Goal: Complete application form

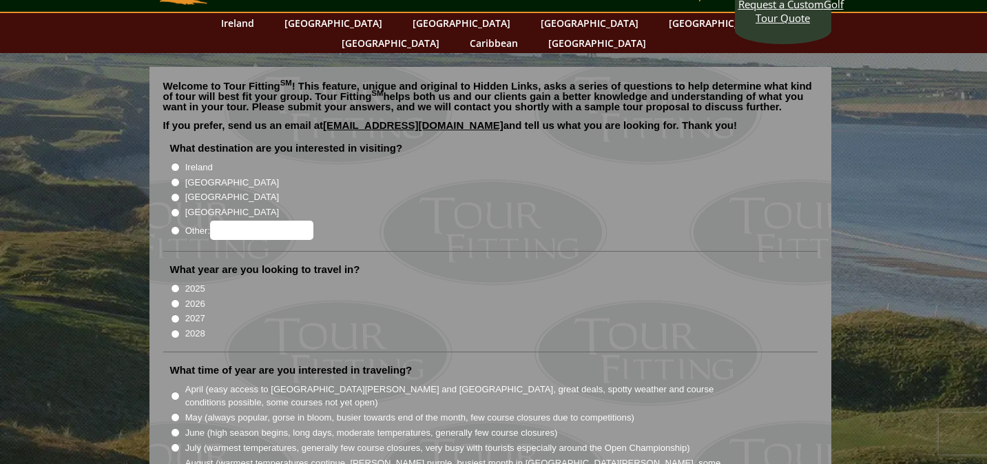
scroll to position [56, 0]
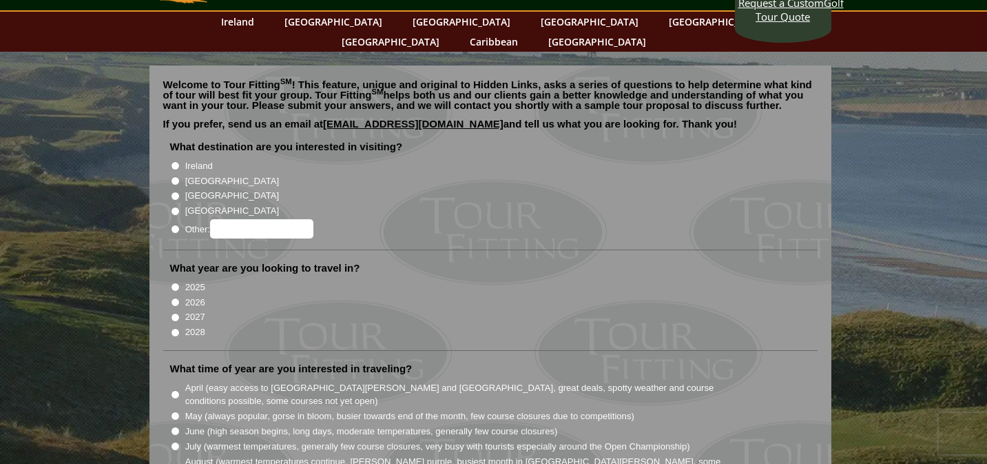
click at [174, 176] on input "[GEOGRAPHIC_DATA]" at bounding box center [175, 180] width 9 height 9
radio input "true"
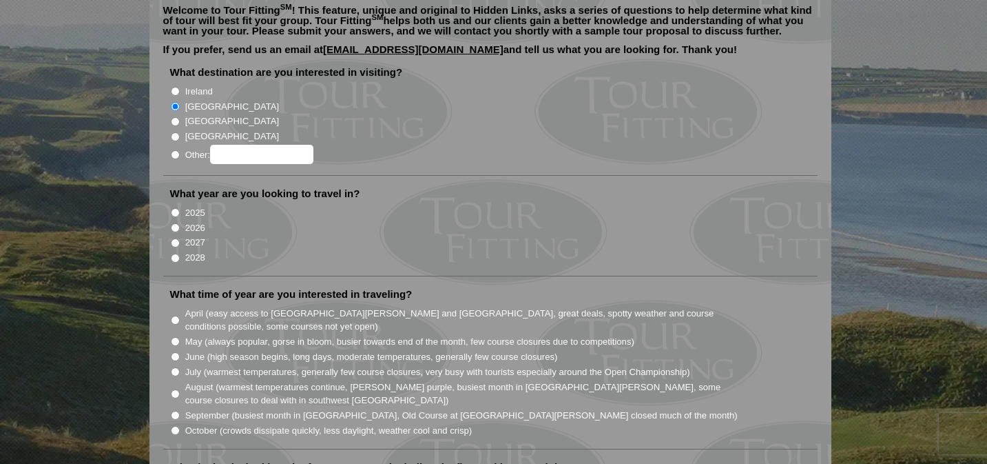
scroll to position [134, 0]
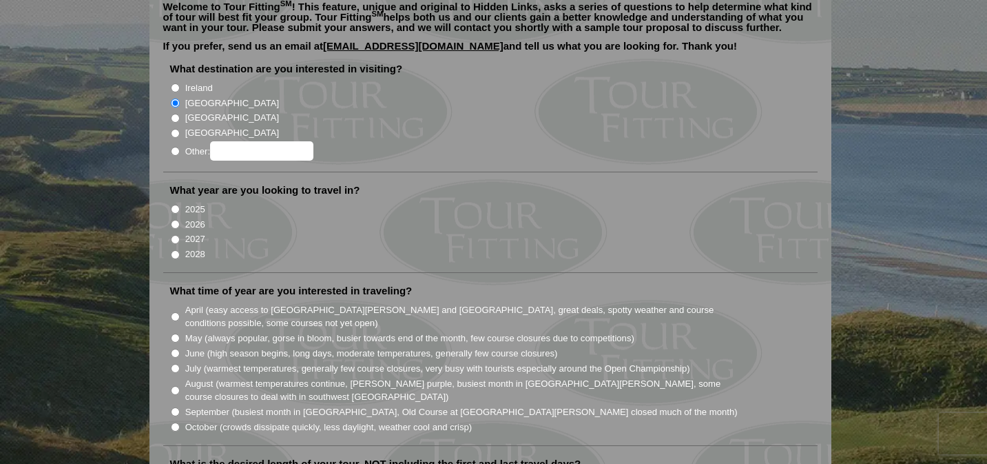
click at [172, 231] on li "2027" at bounding box center [496, 238] width 652 height 15
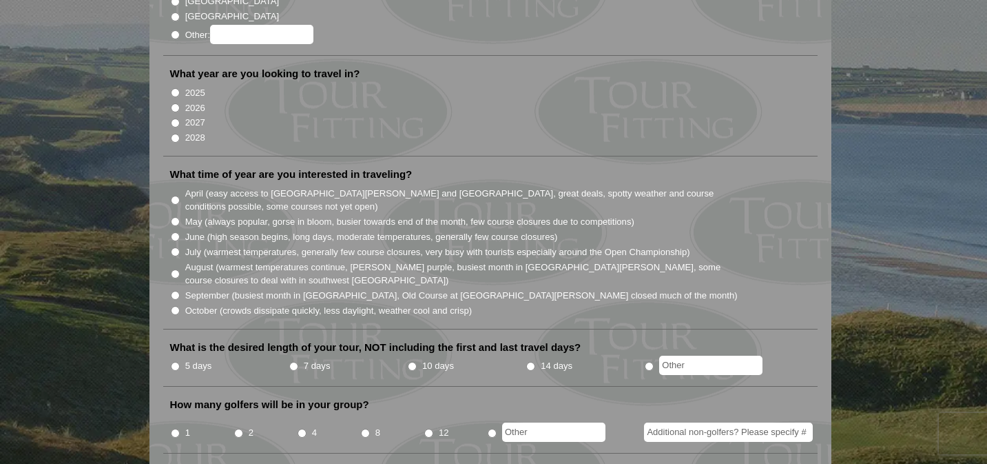
scroll to position [259, 0]
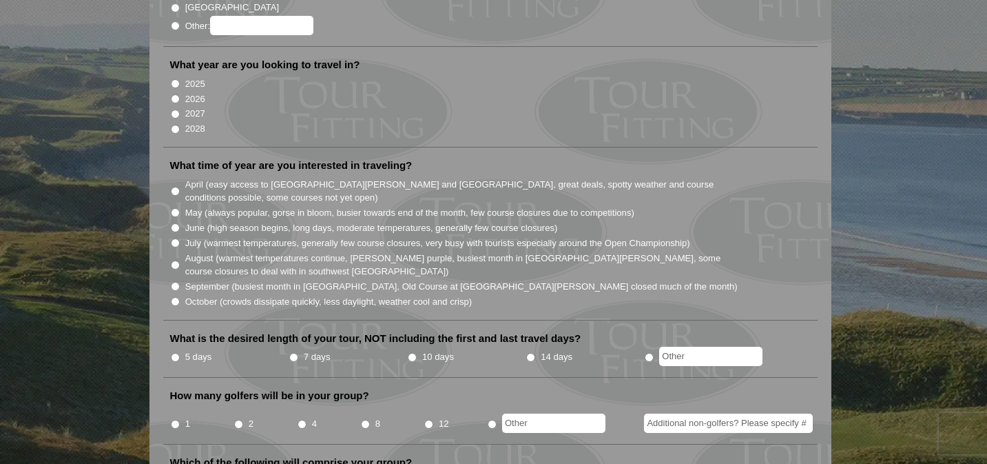
click at [171, 223] on input "June (high season begins, long days, moderate temperatures, generally few cours…" at bounding box center [175, 227] width 9 height 9
radio input "true"
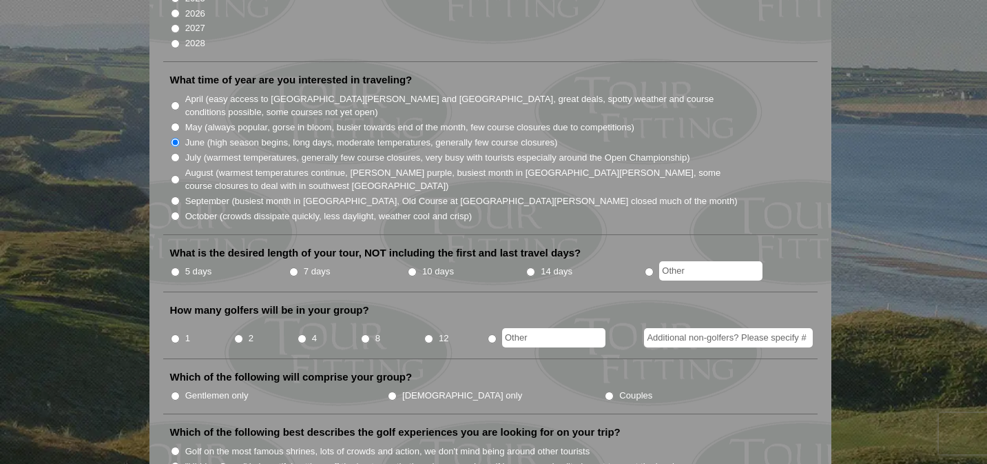
scroll to position [350, 0]
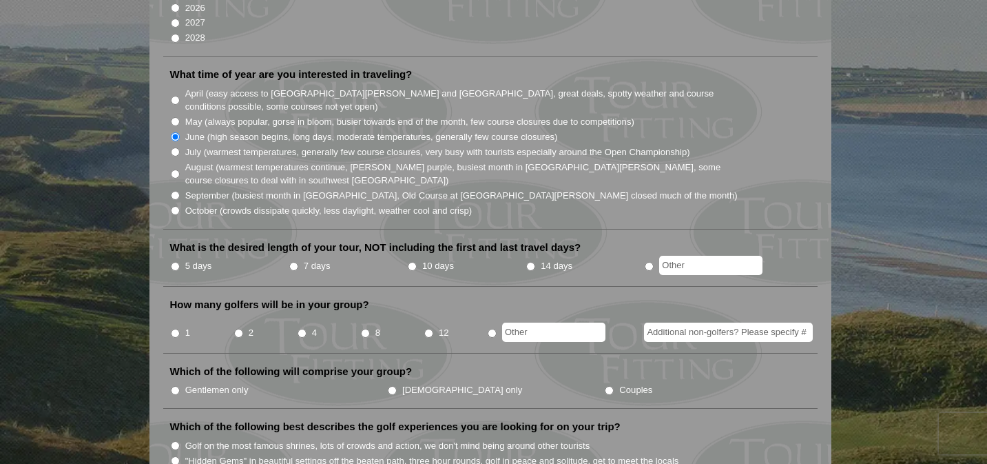
click at [173, 262] on input "5 days" at bounding box center [175, 266] width 9 height 9
radio input "true"
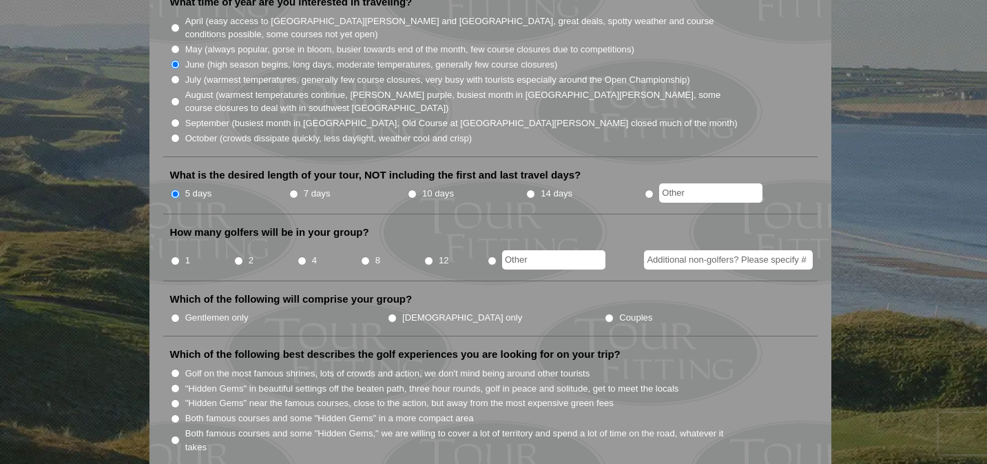
scroll to position [424, 0]
click at [363, 255] on input "8" at bounding box center [365, 259] width 9 height 9
radio input "true"
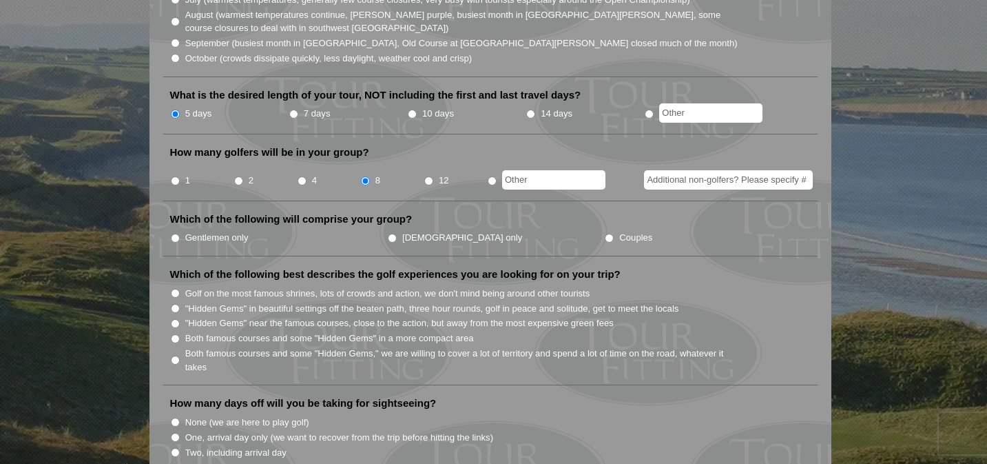
scroll to position [503, 0]
click at [174, 233] on input "Gentlemen only" at bounding box center [175, 237] width 9 height 9
radio input "true"
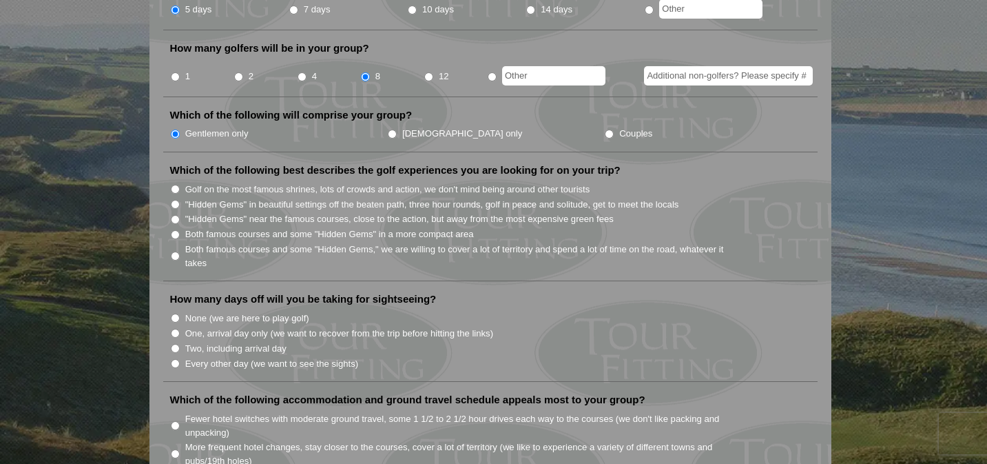
scroll to position [632, 0]
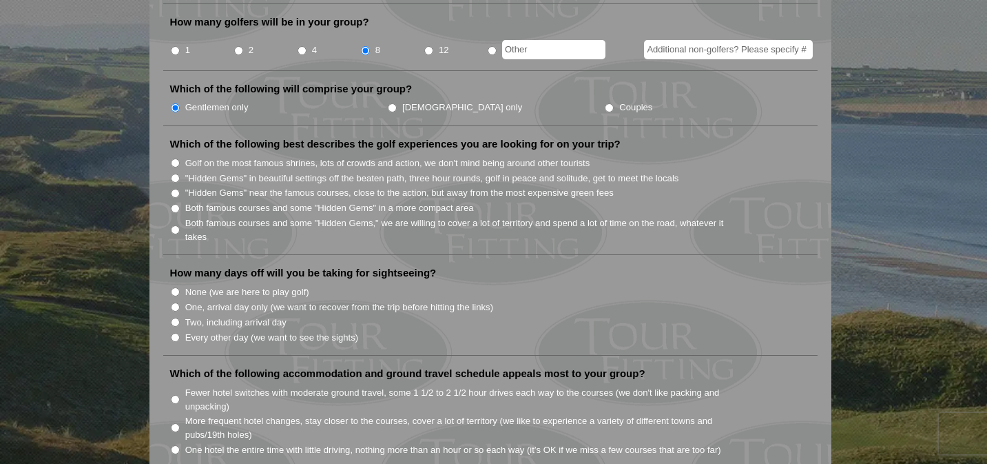
click at [175, 287] on input "None (we are here to play golf)" at bounding box center [175, 291] width 9 height 9
radio input "true"
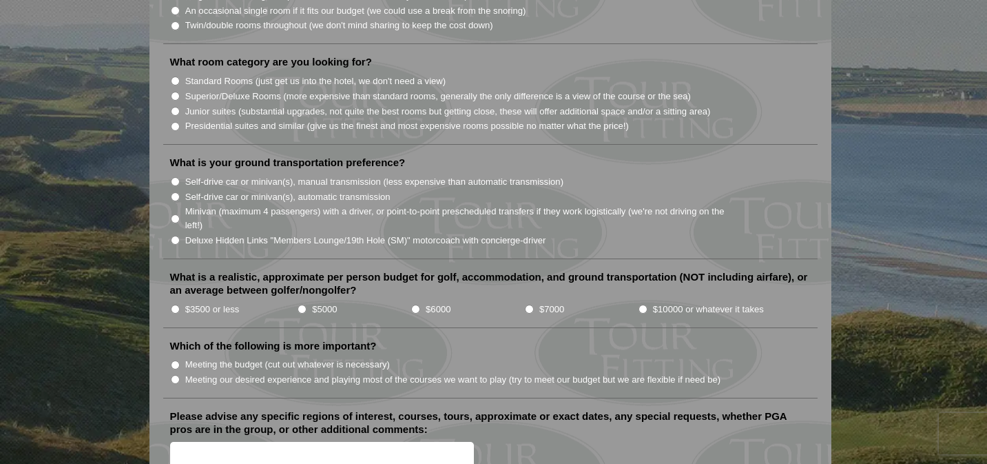
scroll to position [1356, 0]
